Goal: Find specific page/section: Find specific page/section

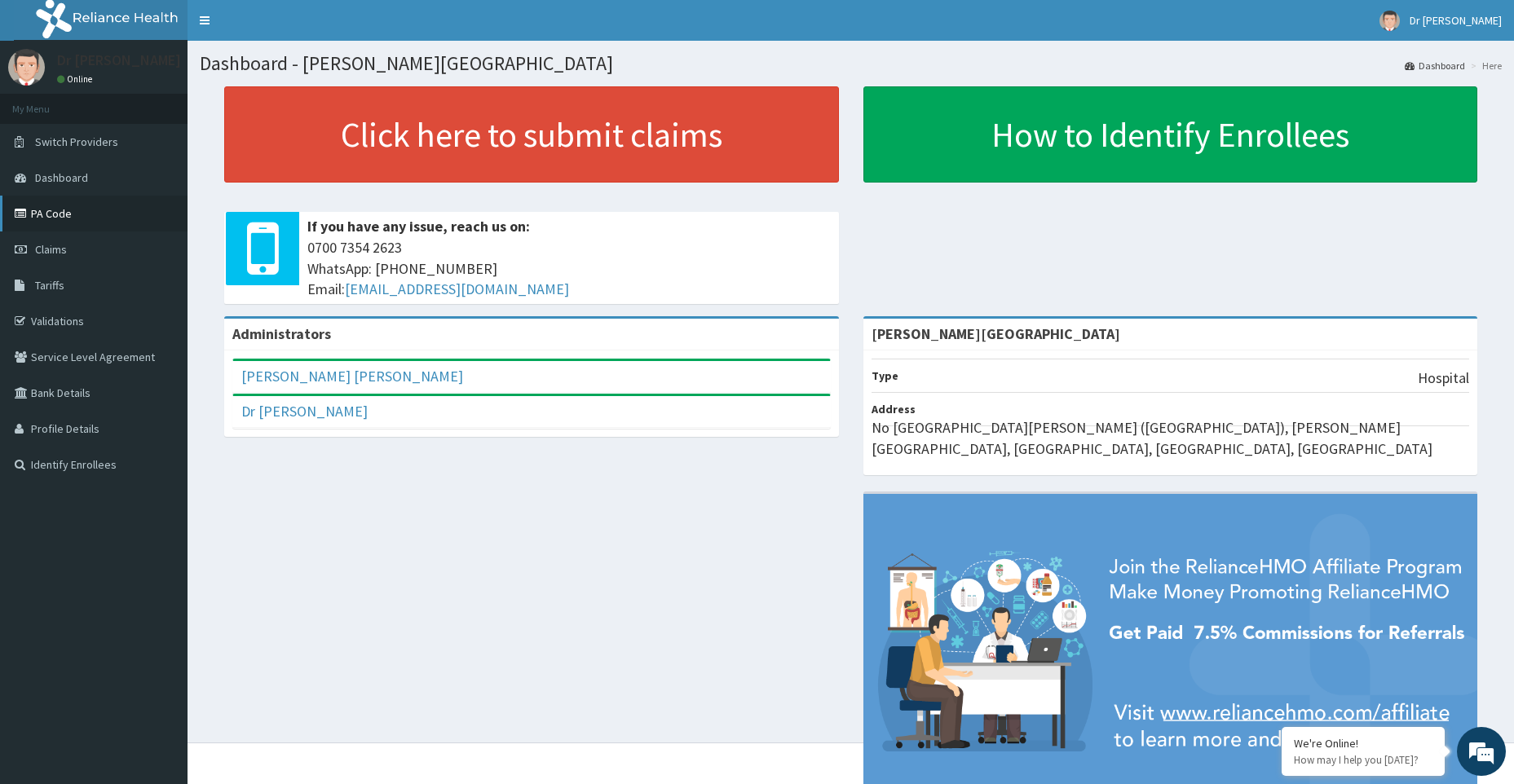
click at [57, 218] on link "PA Code" at bounding box center [93, 214] width 188 height 36
click at [65, 215] on link "PA Code" at bounding box center [93, 214] width 188 height 36
click at [55, 212] on link "PA Code" at bounding box center [93, 214] width 188 height 36
